Goal: Task Accomplishment & Management: Manage account settings

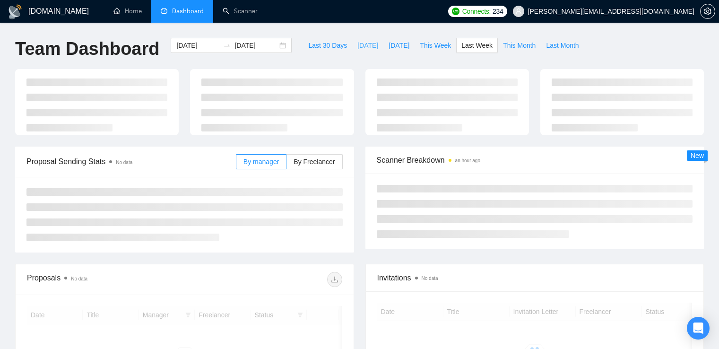
click at [358, 46] on span "Today" at bounding box center [368, 45] width 21 height 10
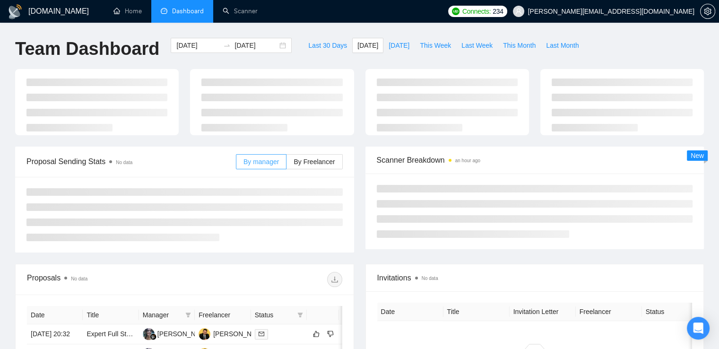
type input "2025-08-18"
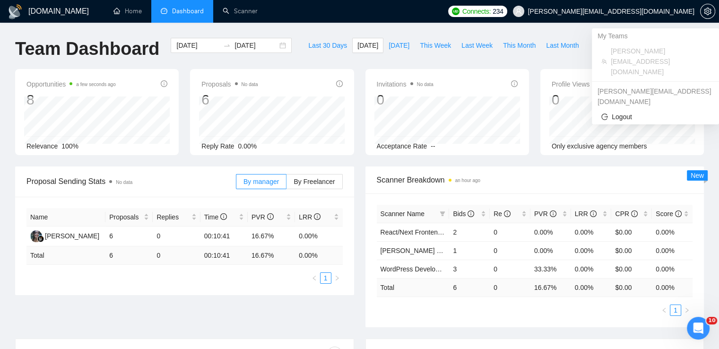
click at [661, 11] on span "[PERSON_NAME][EMAIL_ADDRESS][DOMAIN_NAME]" at bounding box center [611, 11] width 167 height 0
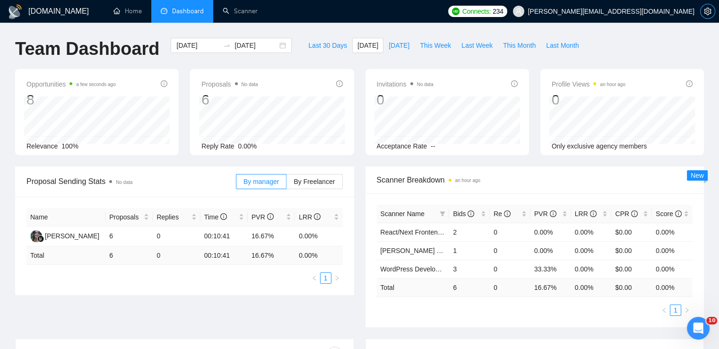
click at [707, 13] on icon "setting" at bounding box center [708, 12] width 8 height 8
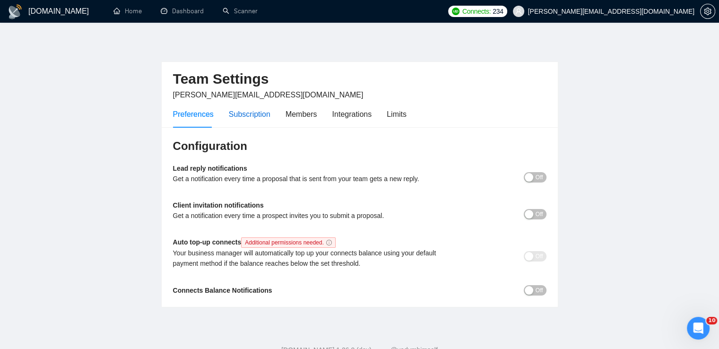
click at [263, 112] on div "Subscription" at bounding box center [250, 114] width 42 height 12
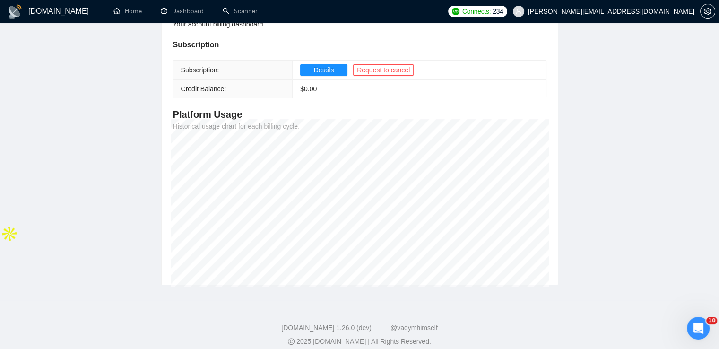
scroll to position [143, 0]
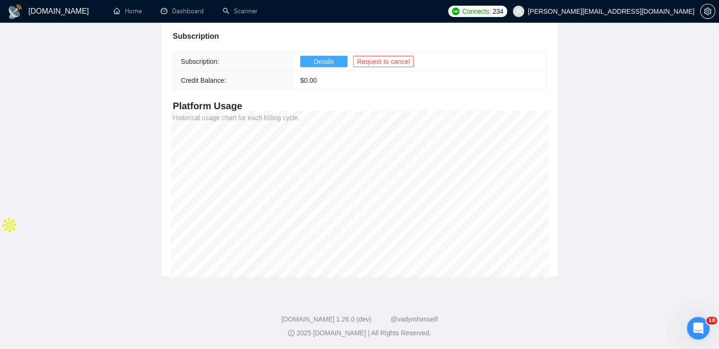
click at [325, 61] on span "Details" at bounding box center [324, 61] width 20 height 10
